Goal: Transaction & Acquisition: Purchase product/service

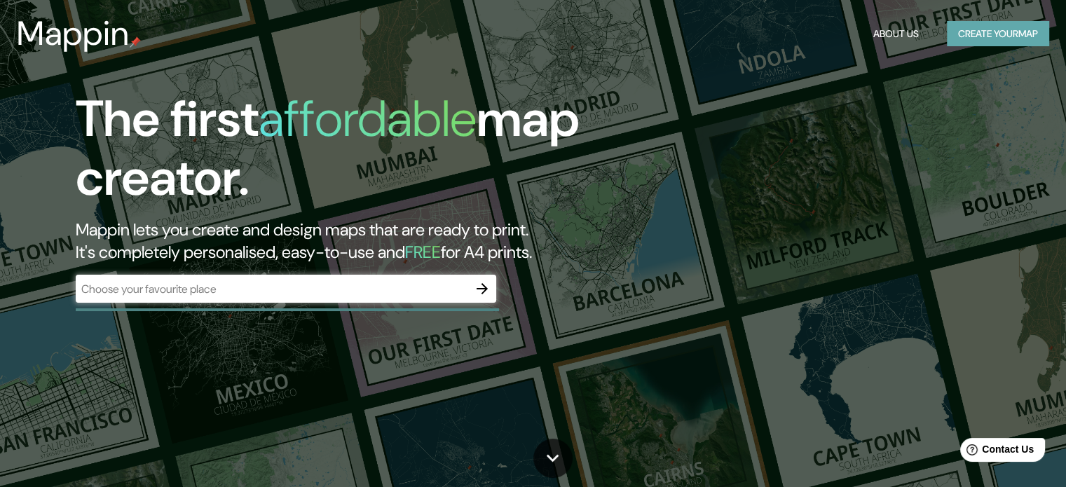
click at [964, 33] on button "Create your map" at bounding box center [998, 34] width 102 height 26
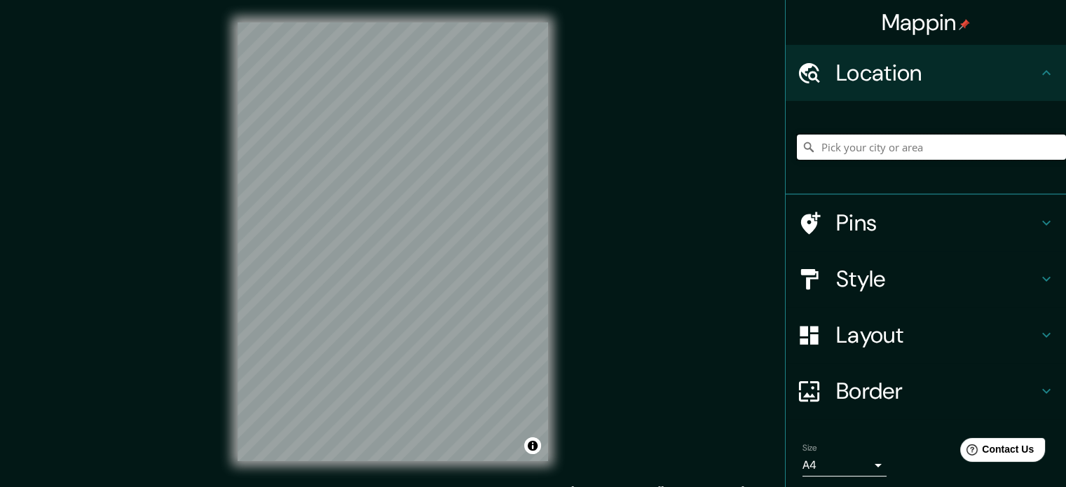
click at [854, 148] on input "Pick your city or area" at bounding box center [931, 147] width 269 height 25
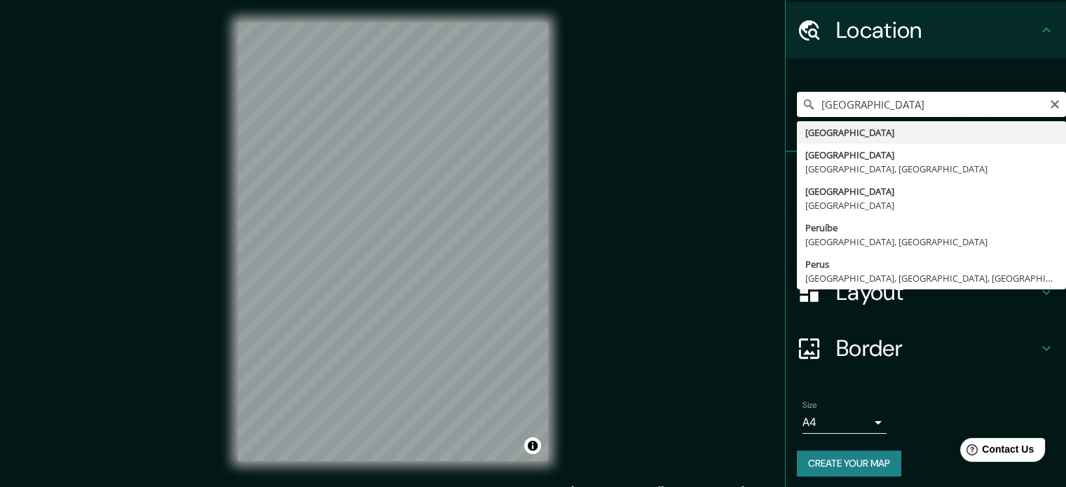
scroll to position [48, 0]
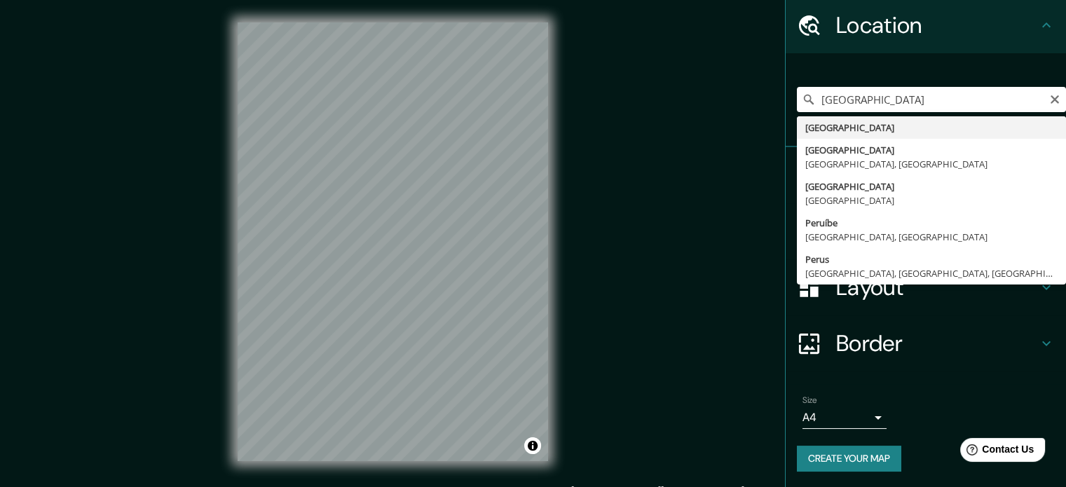
type input "[GEOGRAPHIC_DATA]"
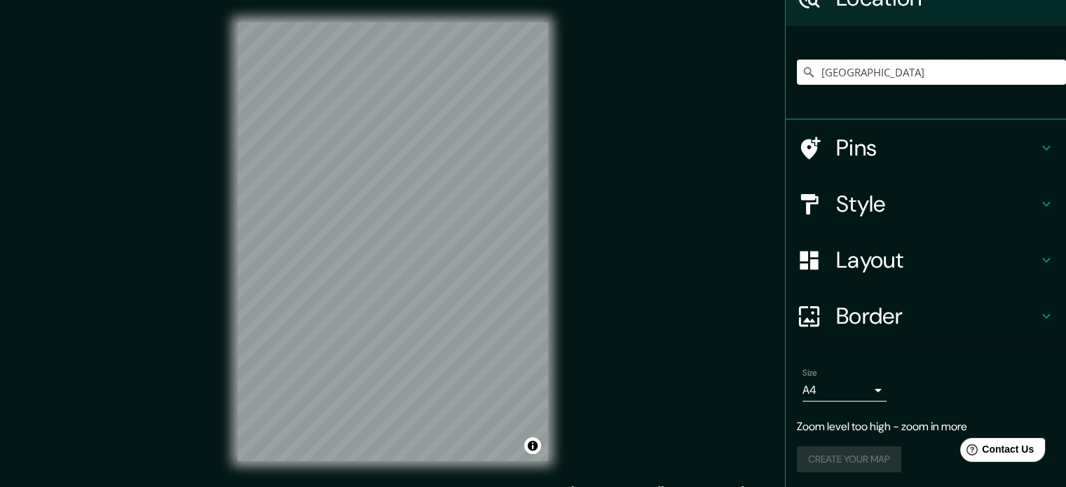
scroll to position [76, 0]
click at [920, 146] on h4 "Pins" at bounding box center [937, 147] width 202 height 28
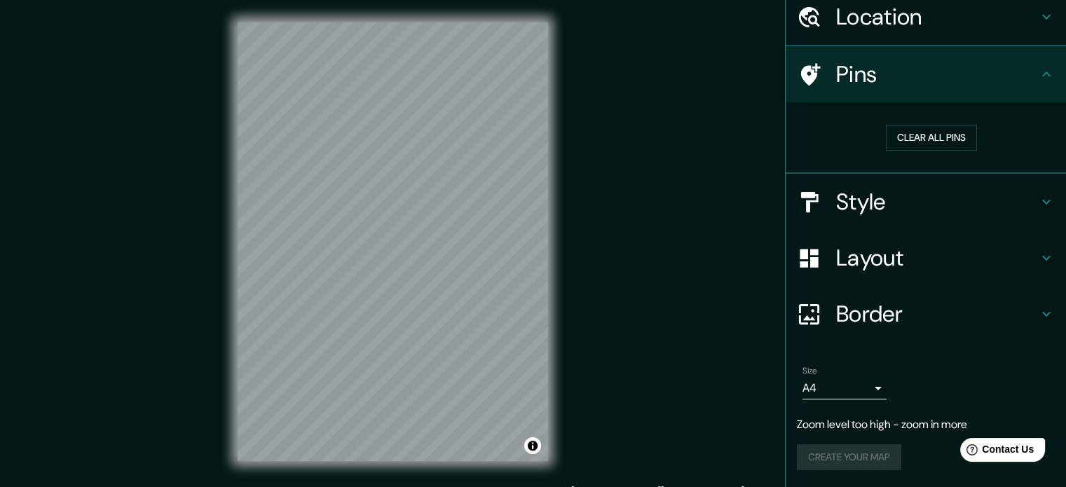
scroll to position [55, 0]
click at [886, 203] on h4 "Style" at bounding box center [937, 204] width 202 height 28
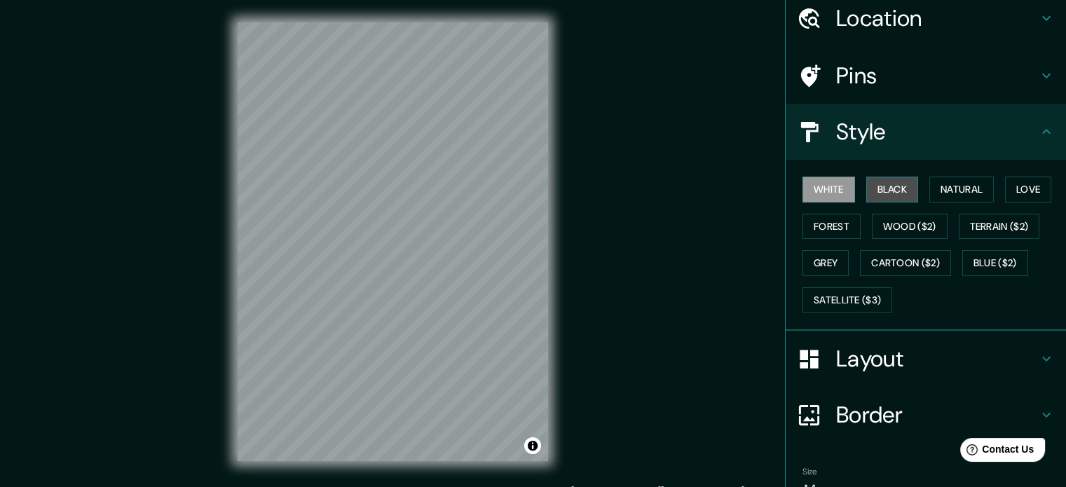
click at [882, 192] on button "Black" at bounding box center [892, 190] width 53 height 26
click at [832, 193] on button "White" at bounding box center [829, 190] width 53 height 26
click at [837, 353] on h4 "Layout" at bounding box center [937, 359] width 202 height 28
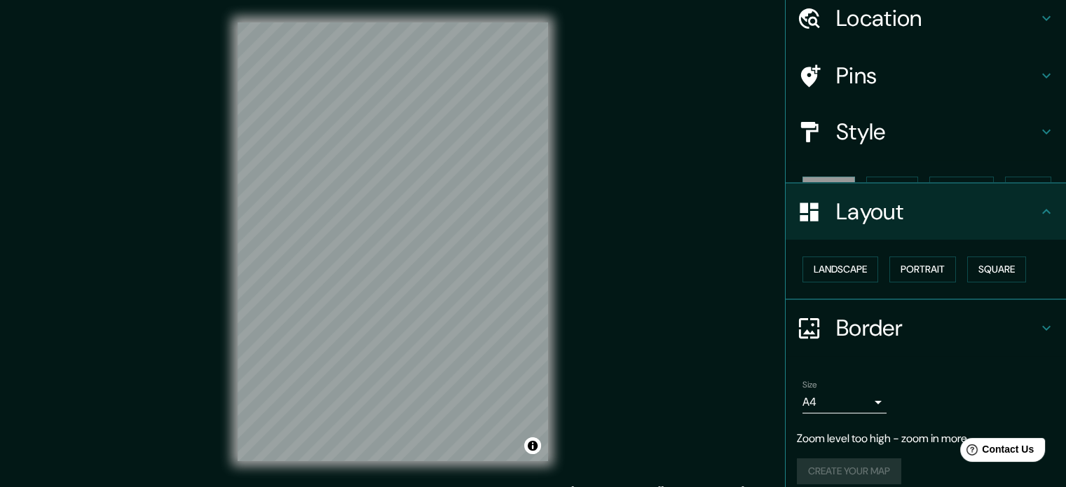
scroll to position [43, 0]
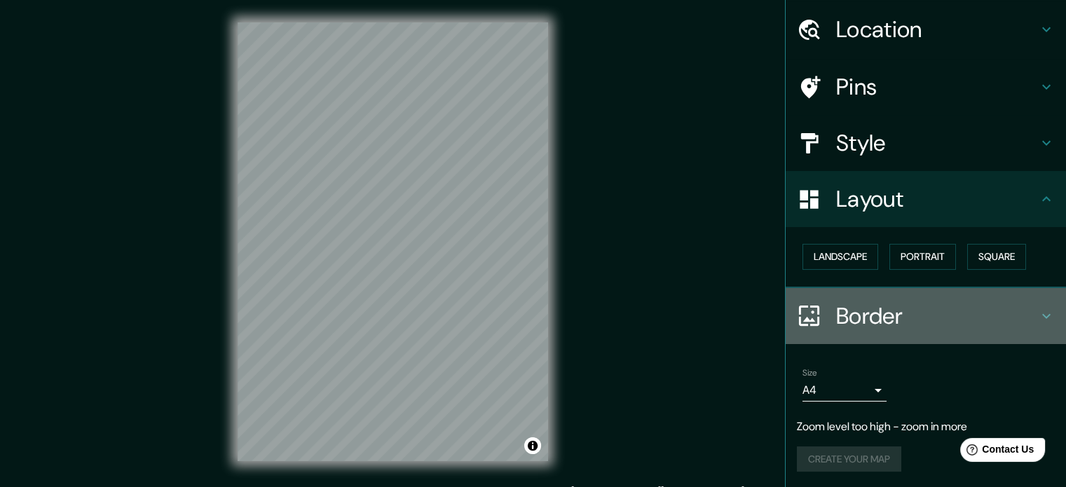
click at [848, 302] on h4 "Border" at bounding box center [937, 316] width 202 height 28
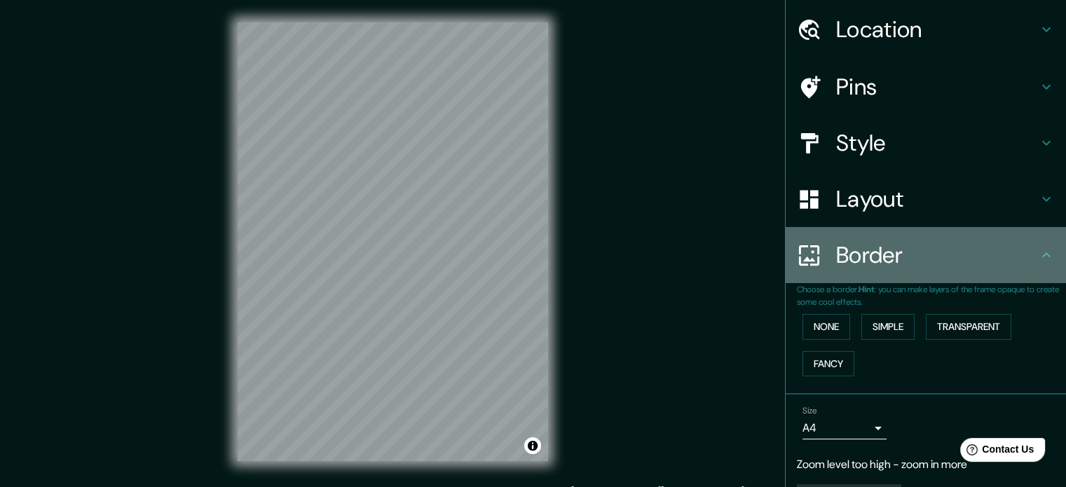
click at [850, 271] on div "Border" at bounding box center [926, 255] width 280 height 56
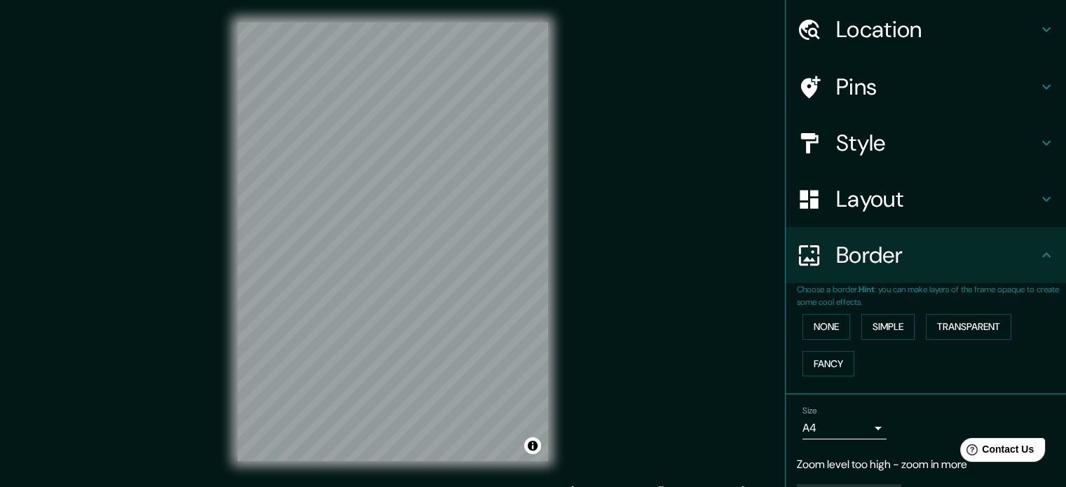
click at [864, 142] on h4 "Style" at bounding box center [937, 143] width 202 height 28
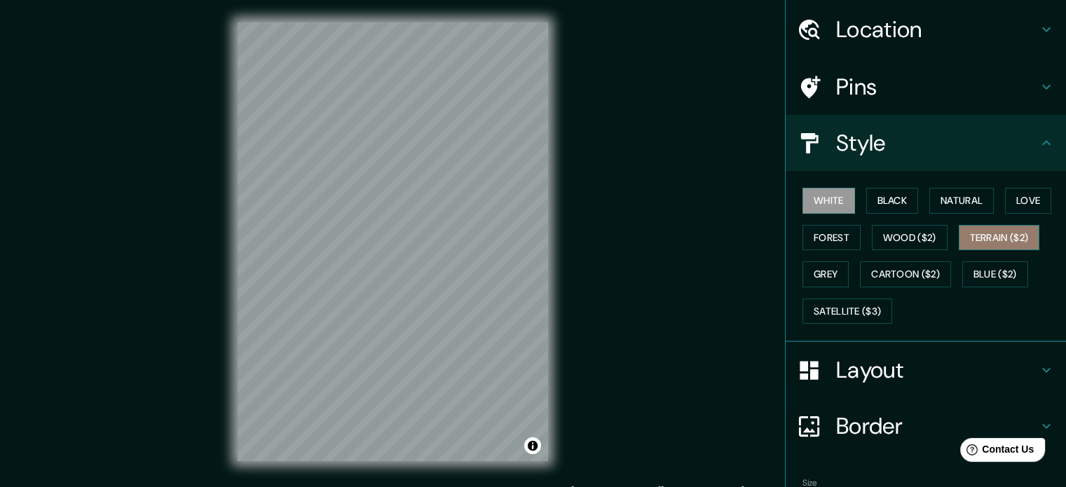
click at [976, 233] on button "Terrain ($2)" at bounding box center [999, 238] width 81 height 26
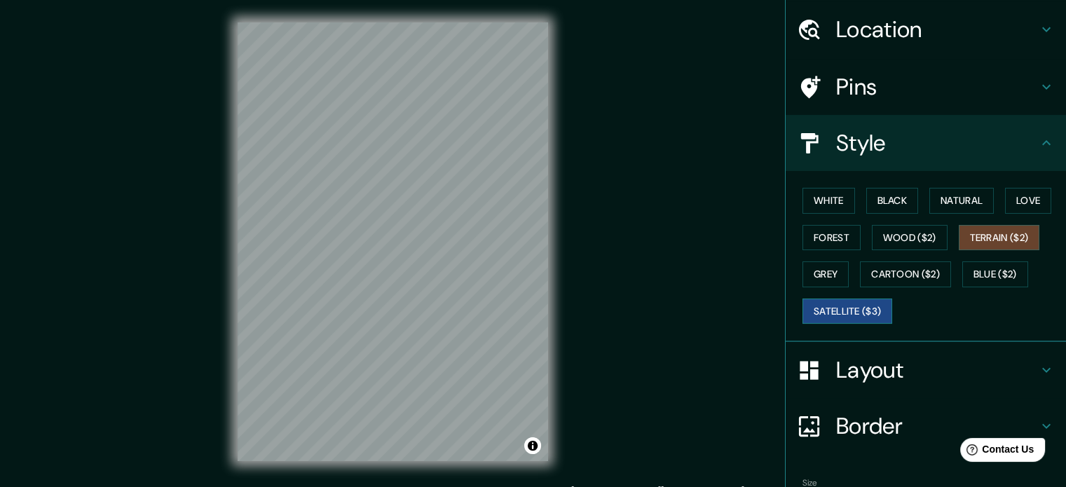
click at [853, 304] on button "Satellite ($3)" at bounding box center [848, 312] width 90 height 26
click at [839, 203] on button "White" at bounding box center [829, 201] width 53 height 26
